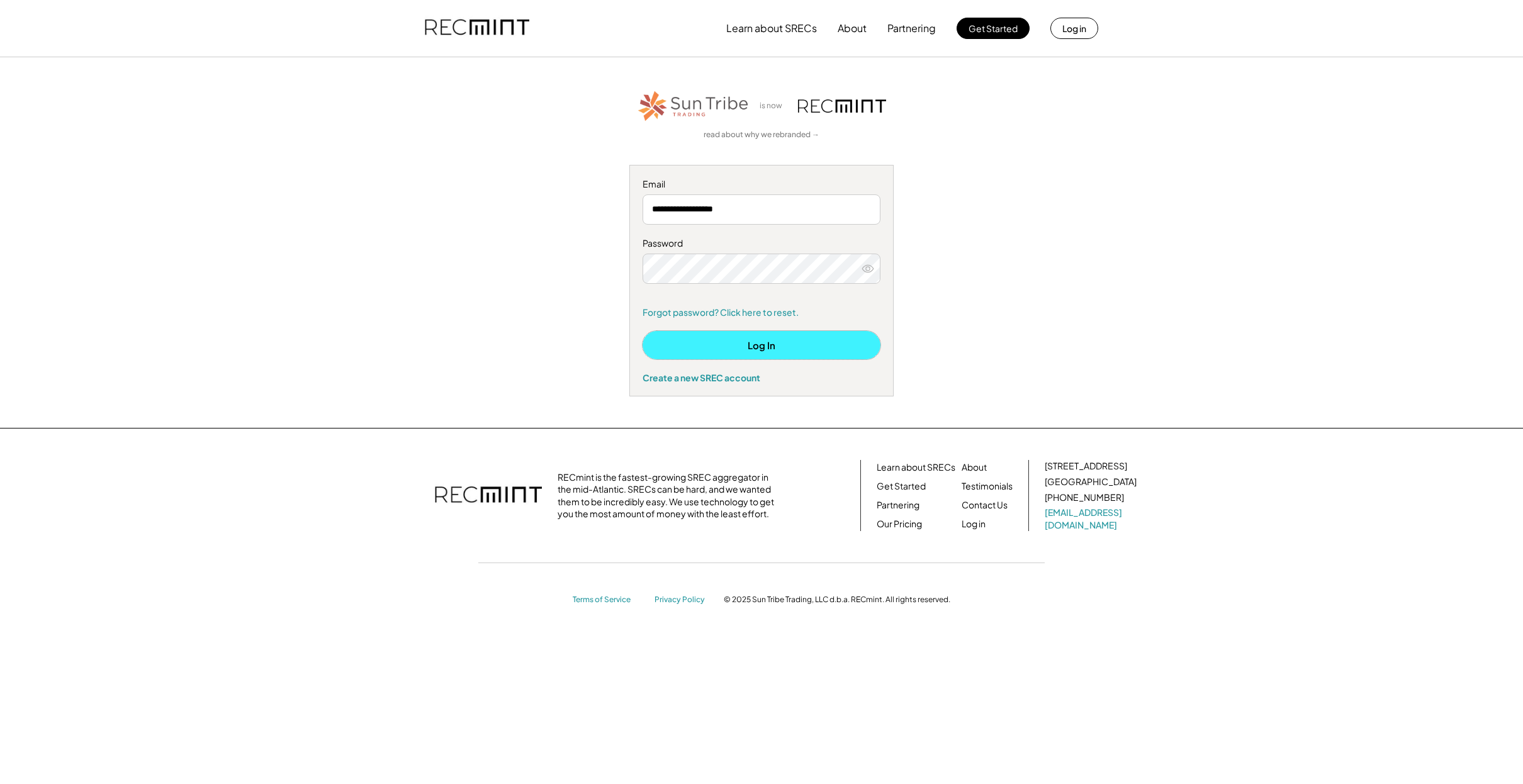
click at [758, 358] on button "Log In" at bounding box center [762, 344] width 238 height 28
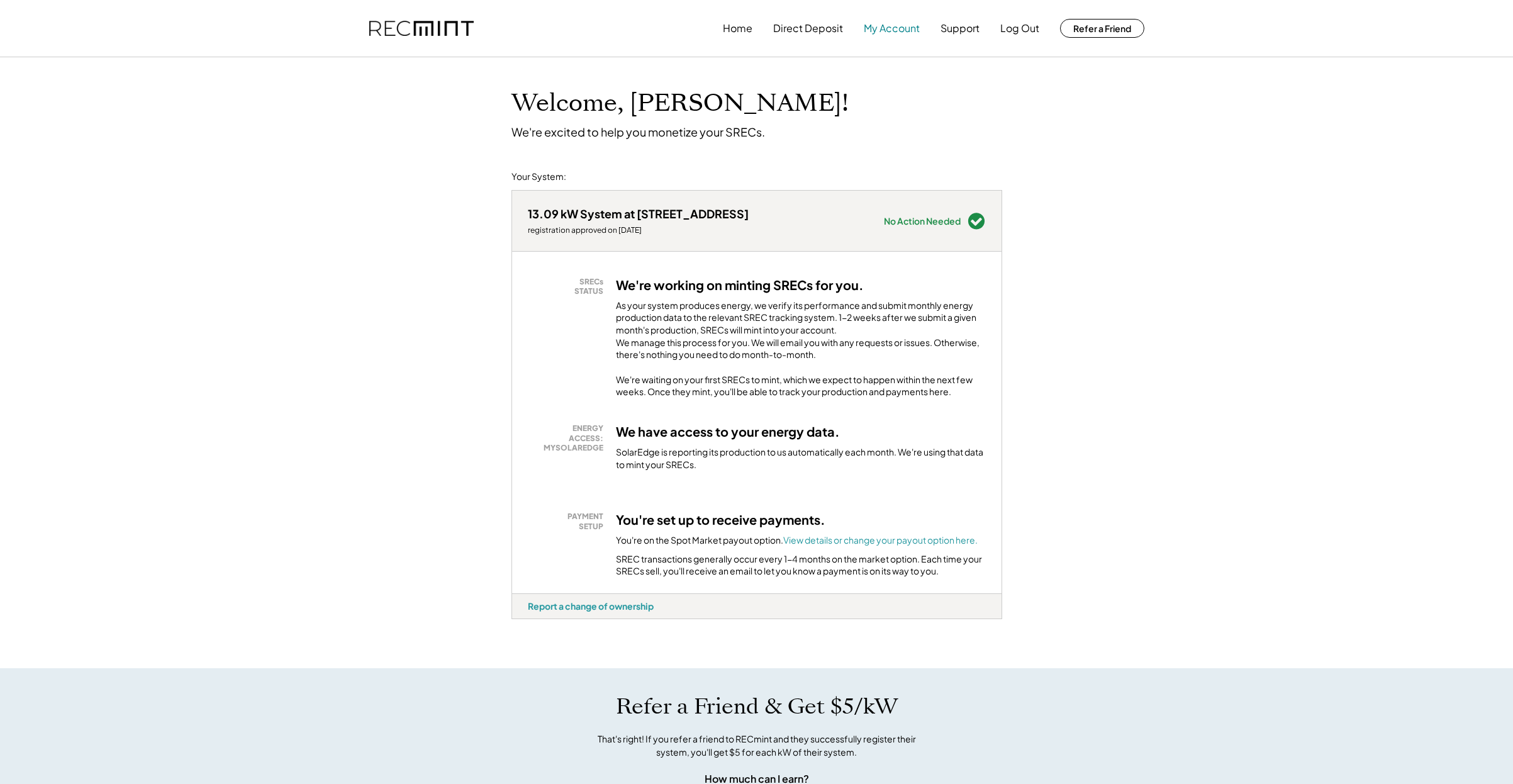
click at [888, 31] on button "My Account" at bounding box center [892, 29] width 56 height 25
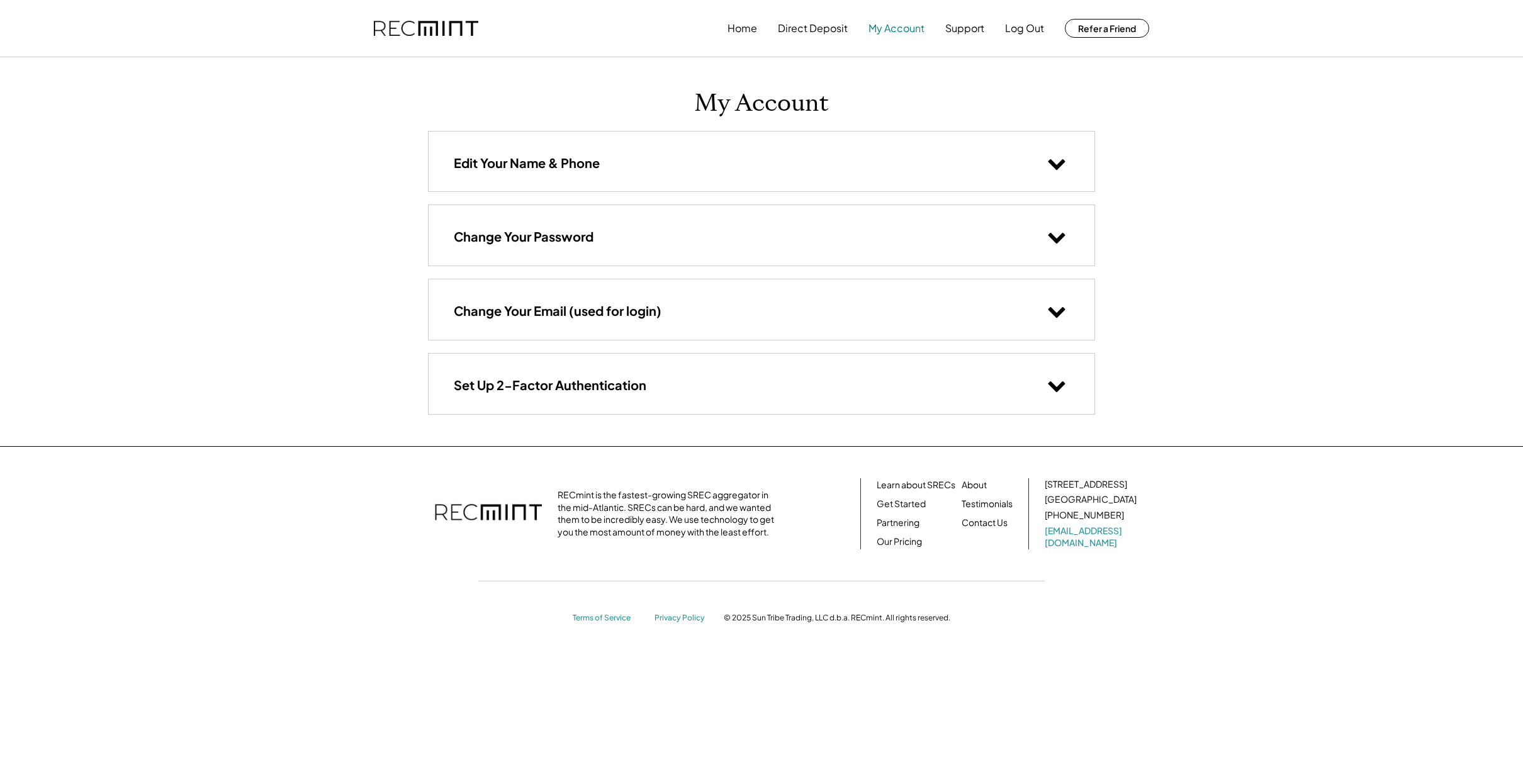
click at [888, 32] on button "My Account" at bounding box center [896, 29] width 56 height 25
click at [413, 28] on img at bounding box center [426, 28] width 104 height 16
